Goal: Browse casually: Explore the website without a specific task or goal

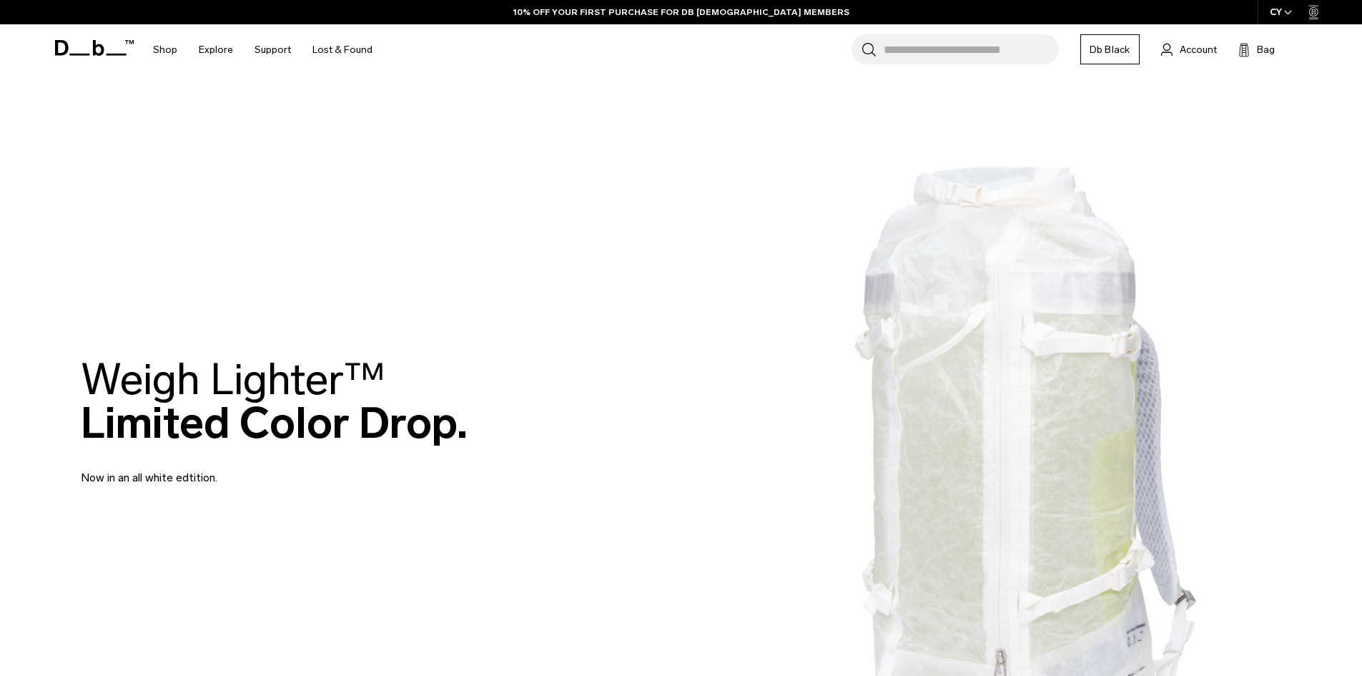
click at [76, 38] on h1 "Db" at bounding box center [94, 48] width 79 height 54
click at [80, 38] on h1 "Db" at bounding box center [94, 48] width 79 height 54
